Goal: Task Accomplishment & Management: Use online tool/utility

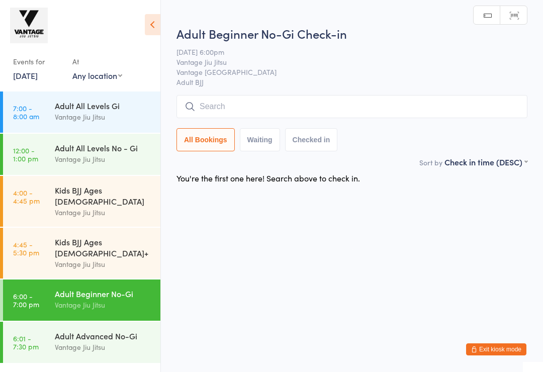
click at [267, 103] on input "search" at bounding box center [351, 106] width 351 height 23
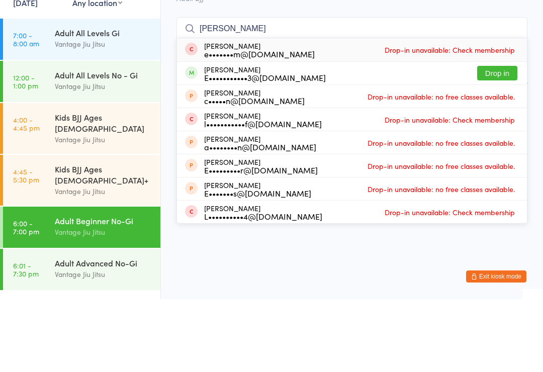
type input "[PERSON_NAME]"
click at [496, 139] on button "Drop in" at bounding box center [497, 146] width 40 height 15
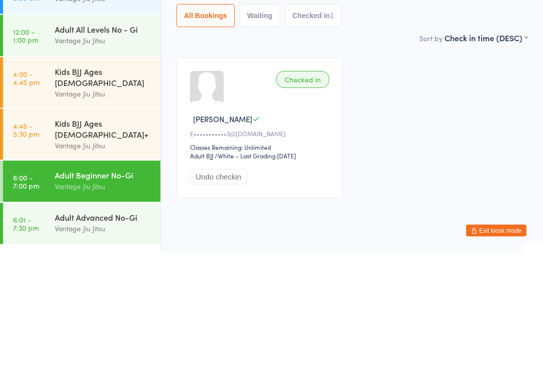
click at [316, 123] on button "Checked in 1" at bounding box center [313, 134] width 57 height 23
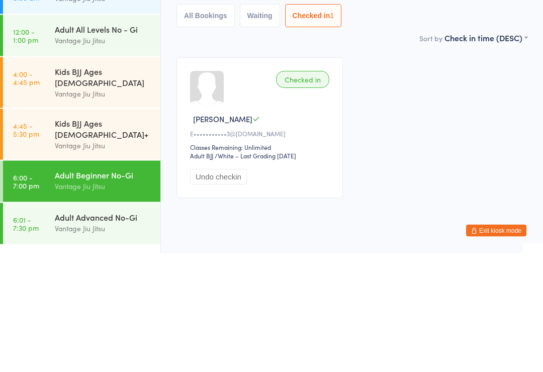
scroll to position [28, 0]
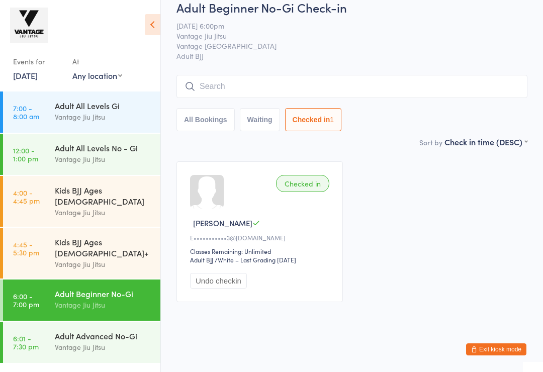
click at [215, 175] on div at bounding box center [207, 192] width 34 height 34
click at [212, 112] on button "All Bookings" at bounding box center [205, 119] width 58 height 23
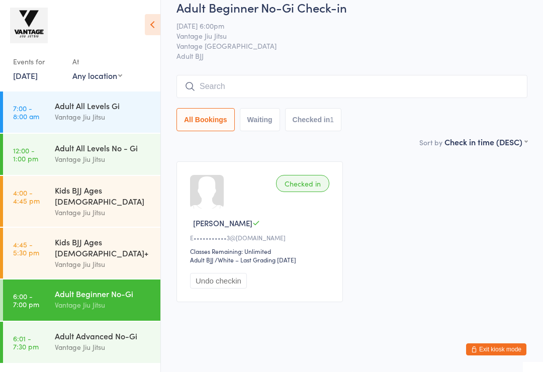
click at [103, 341] on div "Vantage Jiu Jitsu" at bounding box center [103, 347] width 97 height 12
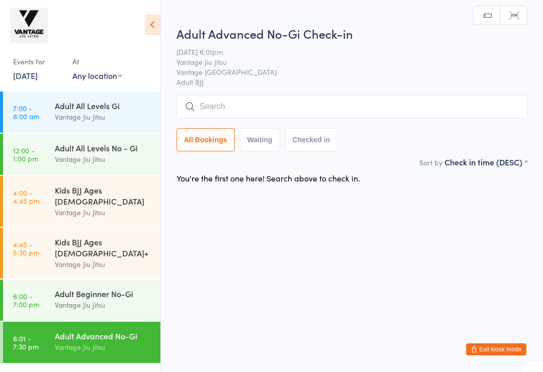
click at [259, 110] on input "search" at bounding box center [351, 106] width 351 height 23
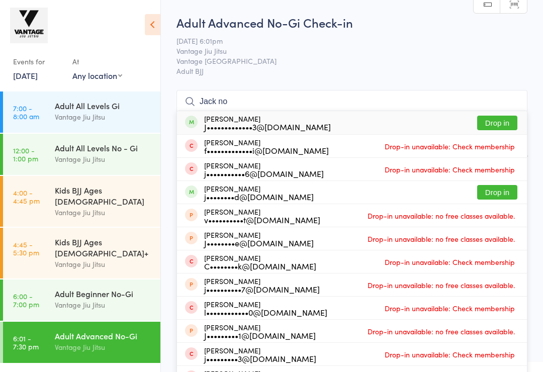
type input "Jack no"
click at [506, 125] on button "Drop in" at bounding box center [497, 123] width 40 height 15
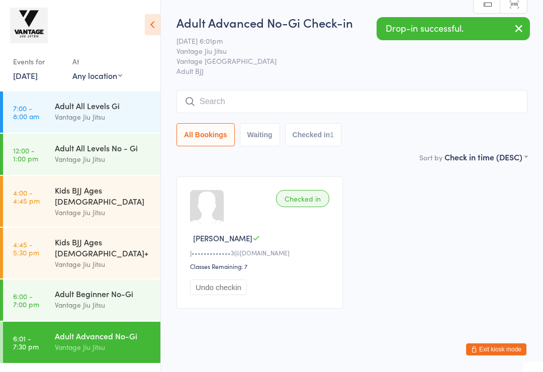
click at [134, 299] on div "Vantage Jiu Jitsu" at bounding box center [103, 305] width 97 height 12
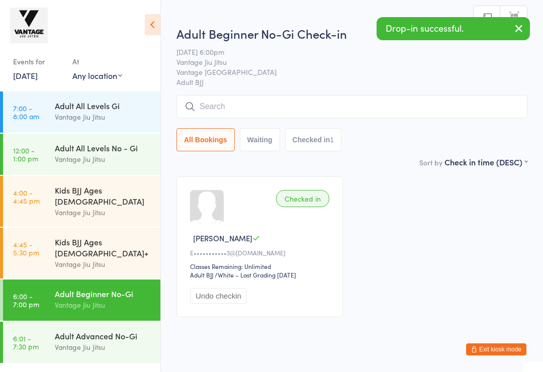
click at [290, 105] on input "search" at bounding box center [351, 106] width 351 height 23
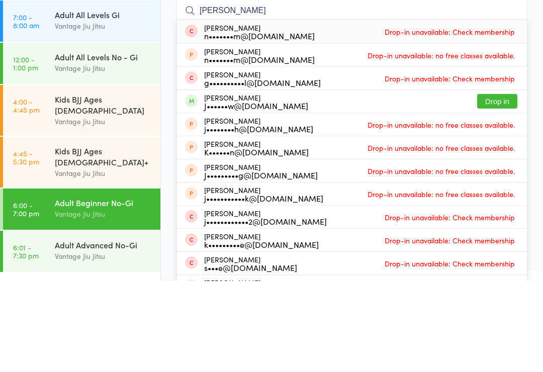
type input "Joel"
click at [504, 185] on button "Drop in" at bounding box center [497, 192] width 40 height 15
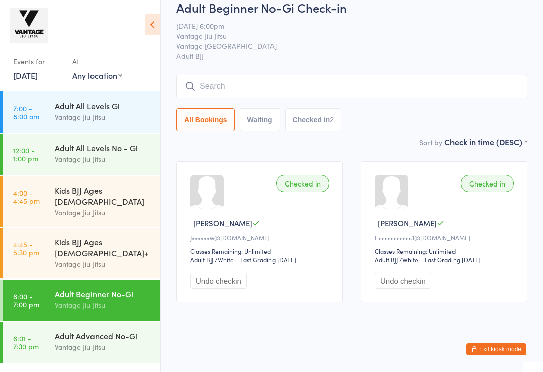
click at [73, 330] on div "Adult Advanced No-Gi" at bounding box center [103, 335] width 97 height 11
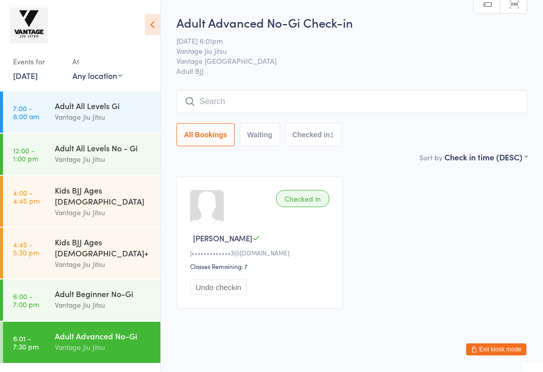
click at [54, 280] on link "6:00 - 7:00 pm Adult Beginner No-Gi Vantage Jiu Jitsu" at bounding box center [81, 300] width 157 height 41
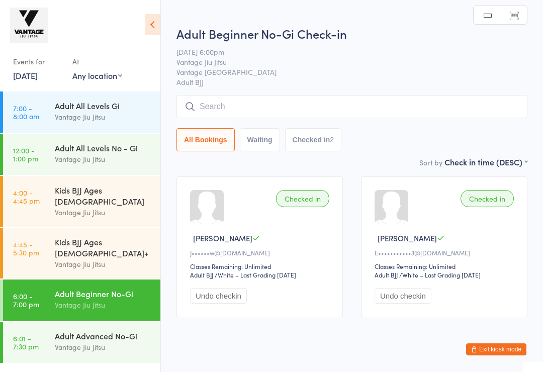
click at [294, 106] on input "search" at bounding box center [351, 106] width 351 height 23
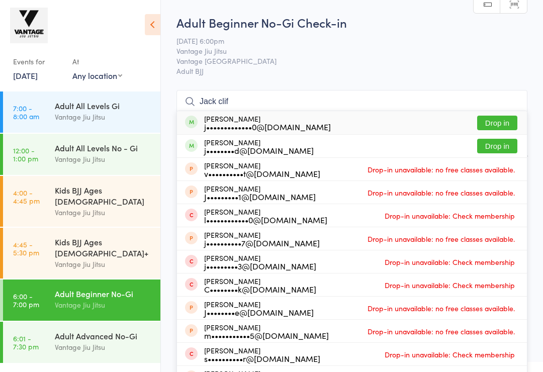
type input "Jack clif"
click at [496, 126] on button "Drop in" at bounding box center [497, 123] width 40 height 15
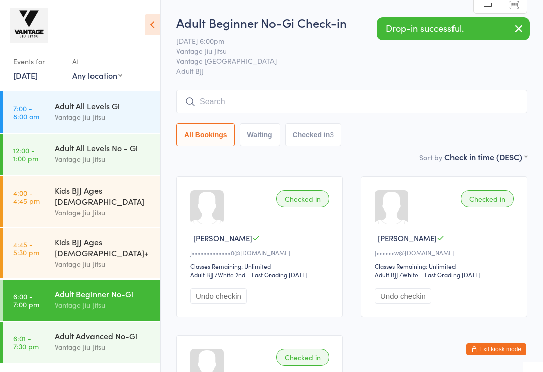
click at [448, 103] on input "search" at bounding box center [351, 101] width 351 height 23
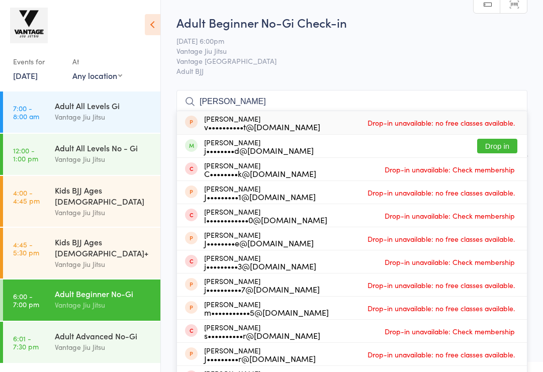
type input "J"
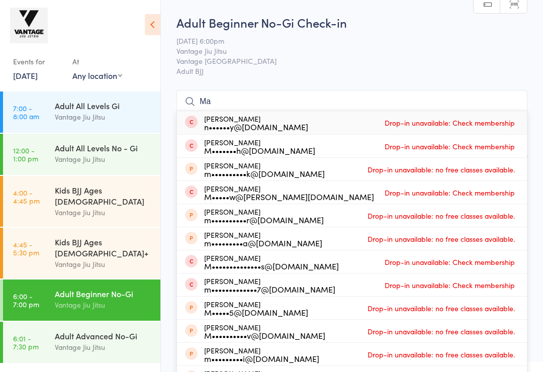
type input "M"
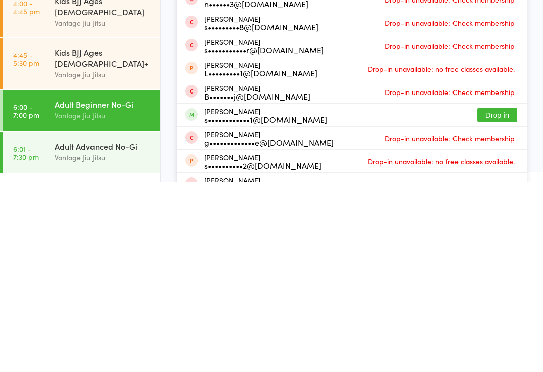
scroll to position [5, 0]
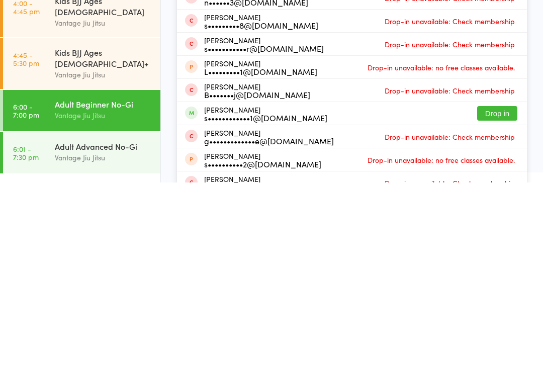
type input "Samuel"
click at [503, 296] on button "Drop in" at bounding box center [497, 303] width 40 height 15
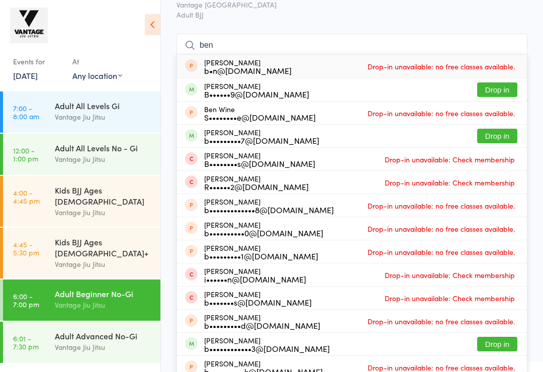
scroll to position [0, 0]
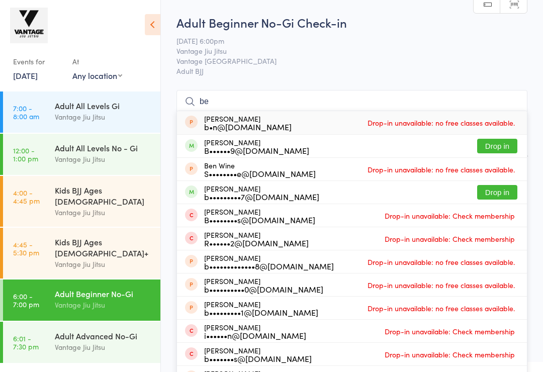
type input "b"
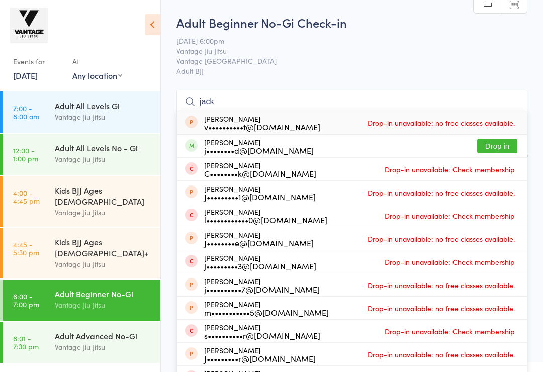
click at [149, 24] on icon at bounding box center [153, 24] width 16 height 21
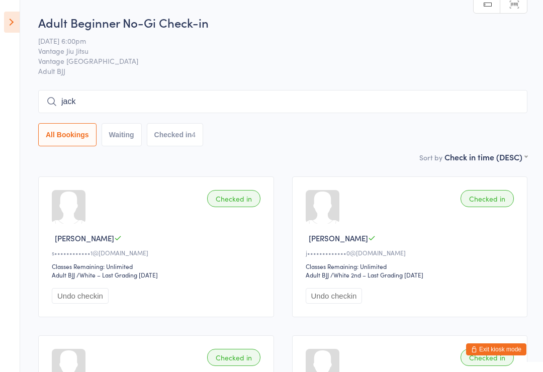
click at [85, 106] on input "jack" at bounding box center [282, 101] width 489 height 23
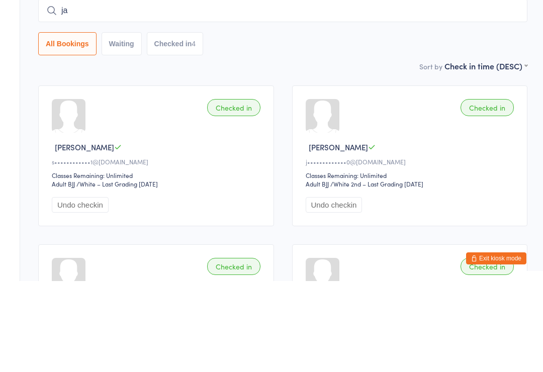
type input "j"
click at [316, 151] on div "Sort by Check in time (DESC) First name (ASC) First name (DESC) Last name (ASC)…" at bounding box center [282, 156] width 489 height 11
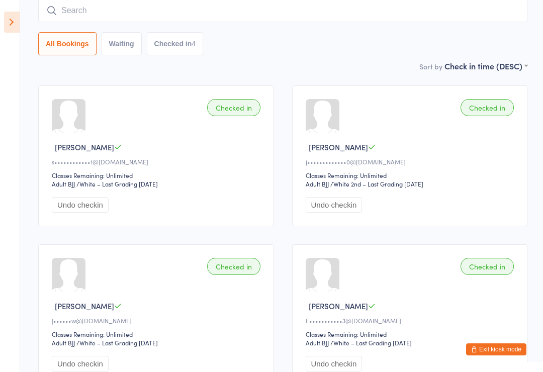
click at [16, 23] on icon at bounding box center [12, 22] width 16 height 21
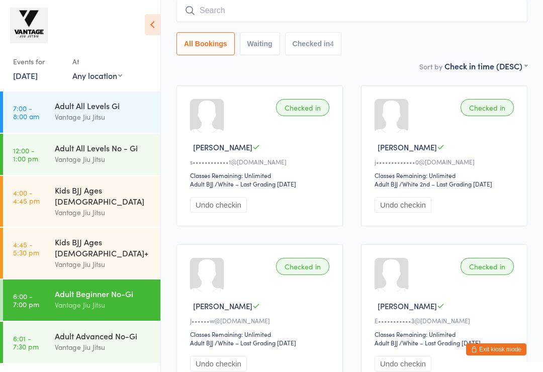
click at [151, 31] on icon at bounding box center [153, 24] width 16 height 21
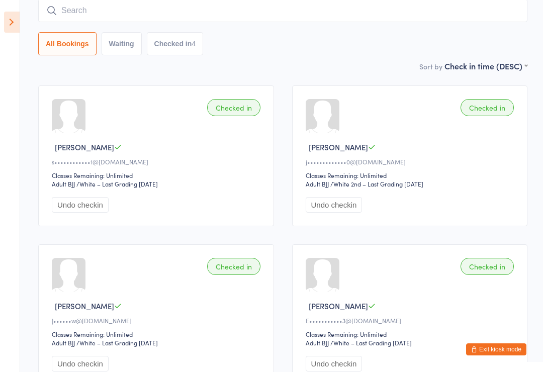
click at [15, 23] on icon at bounding box center [12, 22] width 16 height 21
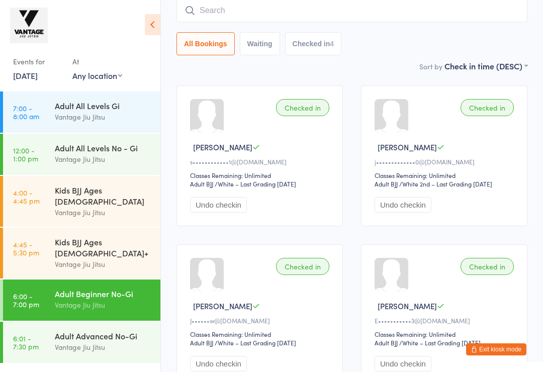
click at [510, 350] on button "Exit kiosk mode" at bounding box center [496, 349] width 60 height 12
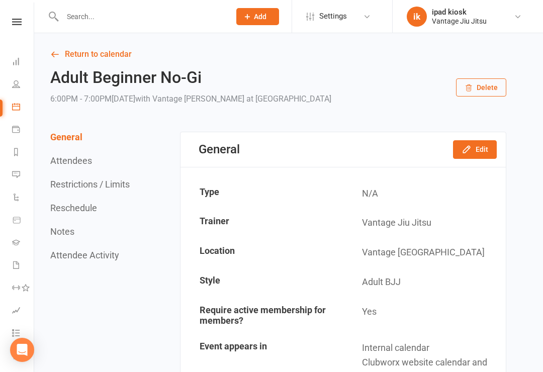
click at [91, 20] on input "text" at bounding box center [141, 17] width 164 height 14
type input "M"
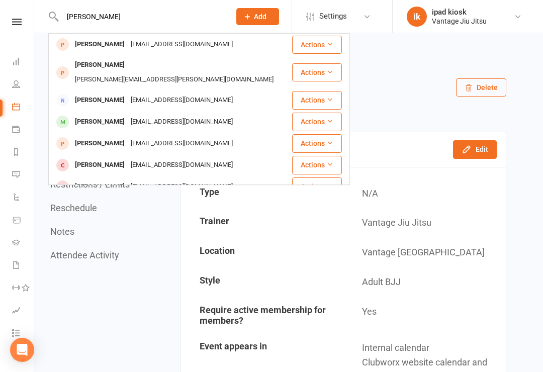
type input "J"
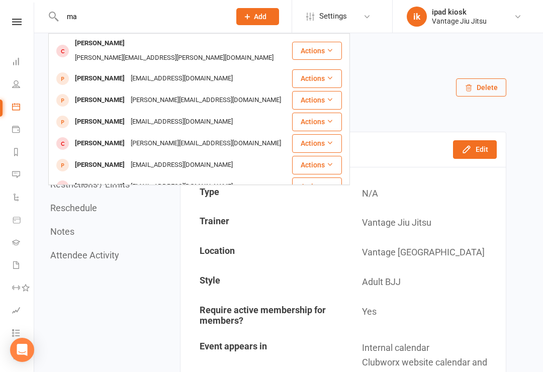
type input "m"
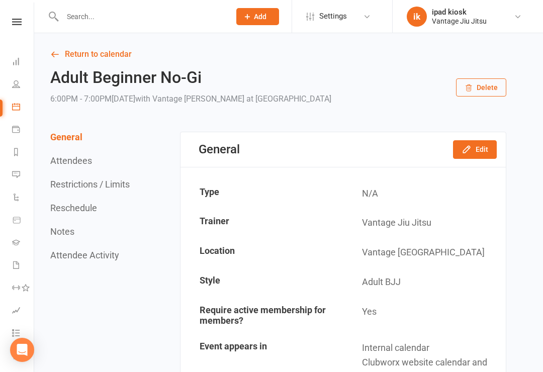
click at [18, 62] on icon at bounding box center [16, 61] width 8 height 8
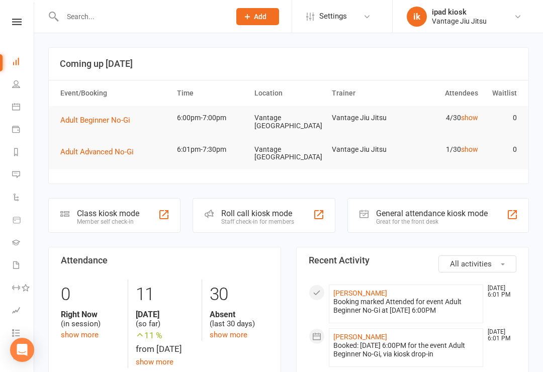
click at [21, 89] on link "People" at bounding box center [23, 85] width 23 height 23
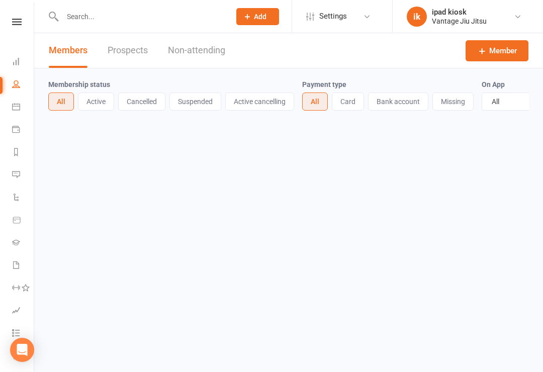
select select "100"
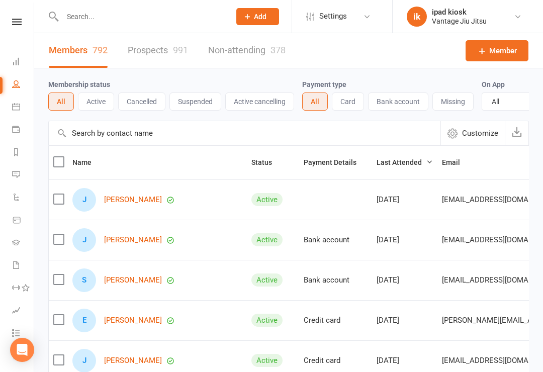
click at [101, 103] on button "Active" at bounding box center [96, 102] width 36 height 18
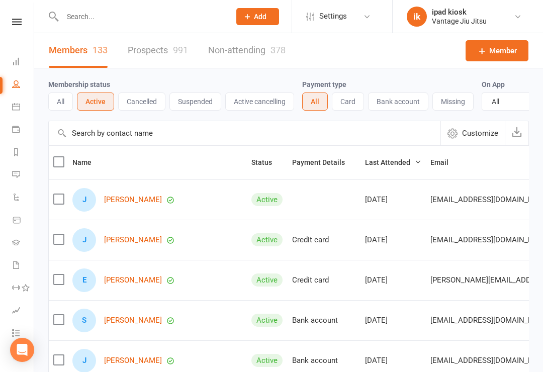
click at [469, 133] on span "Customize" at bounding box center [480, 133] width 36 height 12
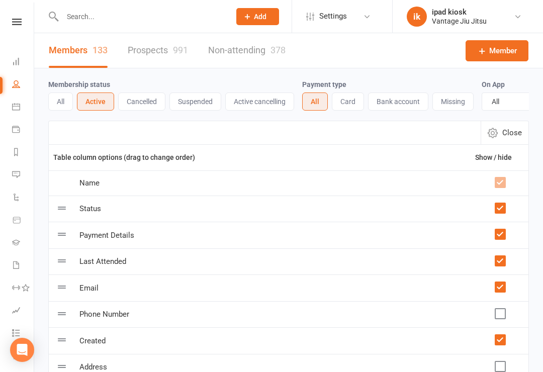
click at [320, 101] on button "All" at bounding box center [315, 102] width 26 height 18
click at [492, 136] on icon "button" at bounding box center [493, 133] width 10 height 10
select select "100"
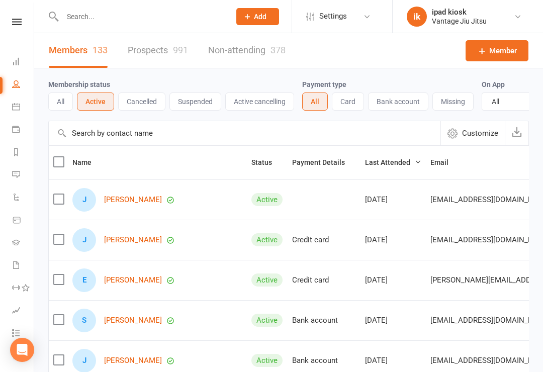
click at [17, 59] on icon at bounding box center [16, 61] width 8 height 8
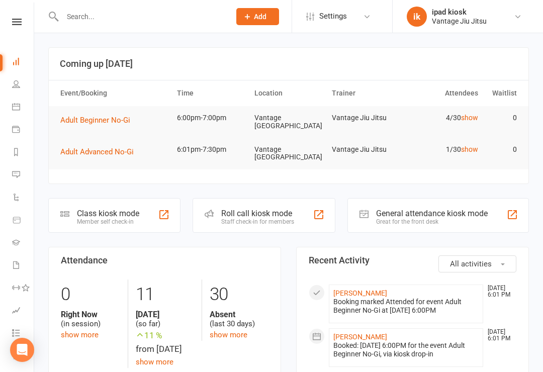
click at [12, 25] on link at bounding box center [17, 22] width 36 height 7
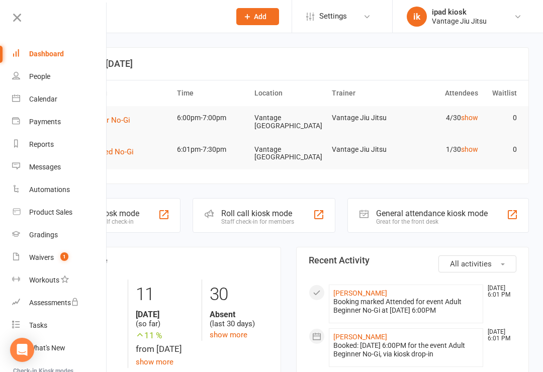
click at [21, 17] on icon at bounding box center [17, 18] width 14 height 14
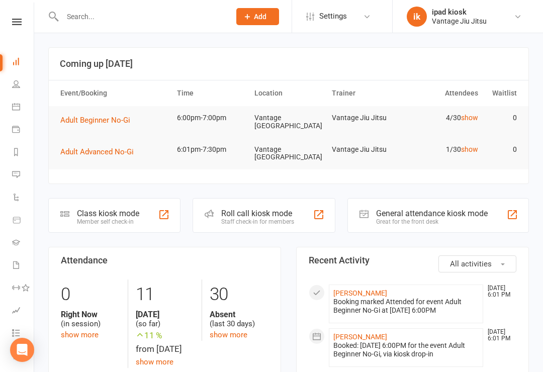
click at [92, 15] on input "text" at bounding box center [141, 17] width 164 height 14
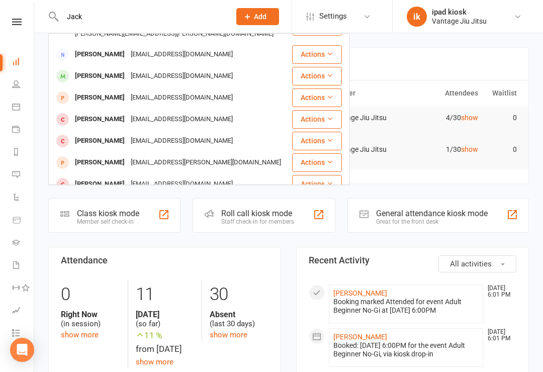
scroll to position [46, 0]
type input "Jack"
click at [22, 84] on link "People" at bounding box center [23, 85] width 23 height 23
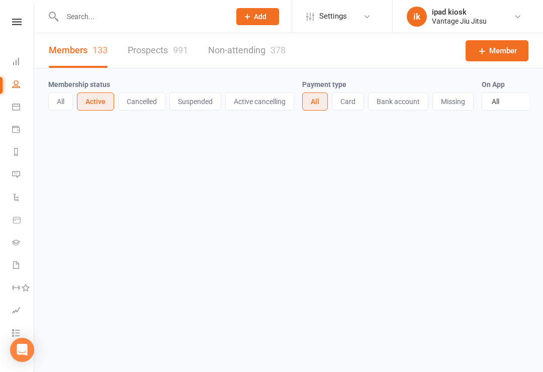
select select "100"
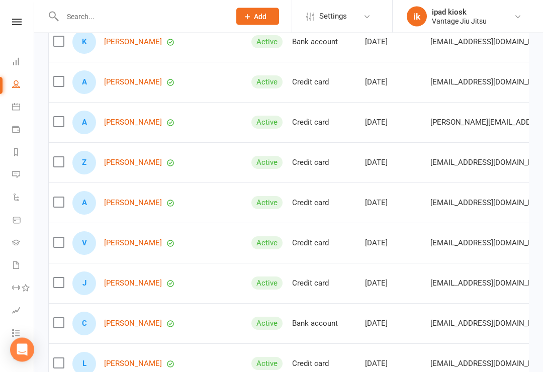
scroll to position [399, 0]
click at [20, 21] on icon at bounding box center [17, 22] width 10 height 7
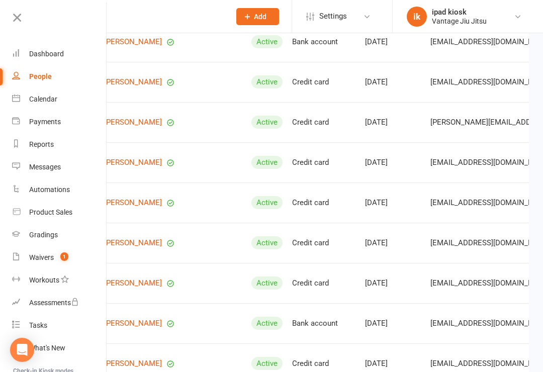
click at [64, 53] on link "Dashboard" at bounding box center [59, 54] width 95 height 23
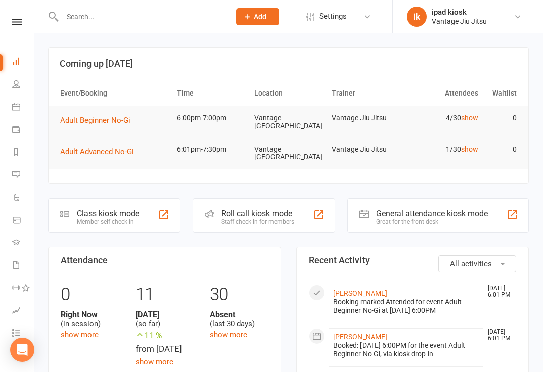
click at [9, 57] on li "Dashboard" at bounding box center [17, 62] width 34 height 23
click at [135, 13] on input "text" at bounding box center [141, 17] width 164 height 14
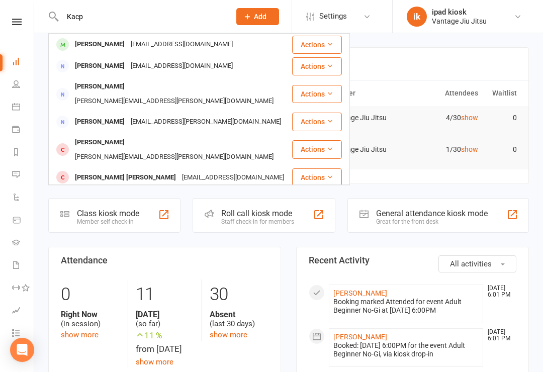
type input "Kacp"
click at [316, 44] on button "Actions" at bounding box center [317, 45] width 50 height 18
click at [410, 82] on th "Attendees" at bounding box center [443, 93] width 77 height 26
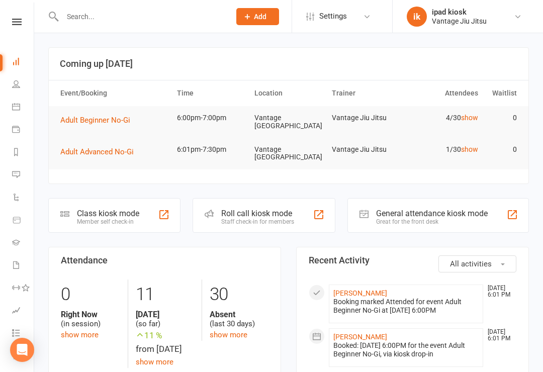
click at [125, 212] on div "Class kiosk mode" at bounding box center [108, 214] width 62 height 10
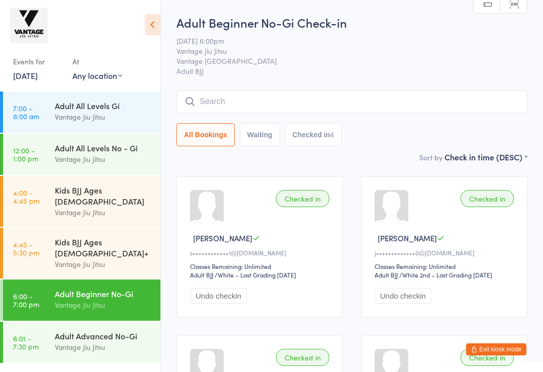
click at [335, 106] on input "search" at bounding box center [351, 101] width 351 height 23
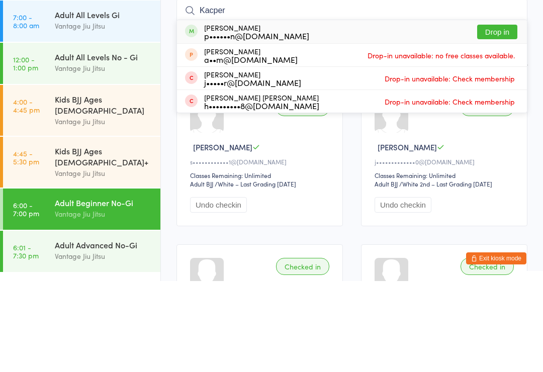
type input "Kacper"
click at [507, 116] on button "Drop in" at bounding box center [497, 123] width 40 height 15
